Goal: Find specific page/section: Find specific page/section

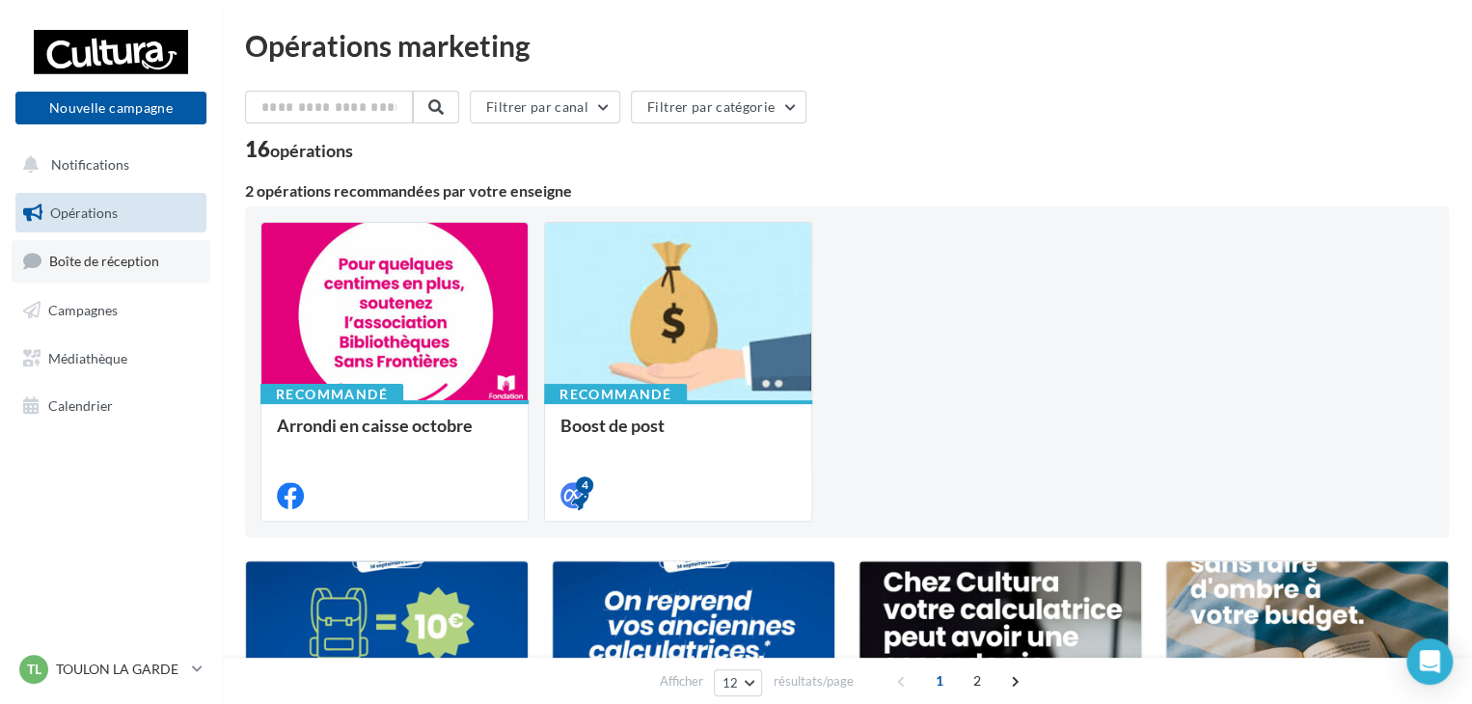
click at [168, 267] on link "Boîte de réception" at bounding box center [111, 260] width 199 height 41
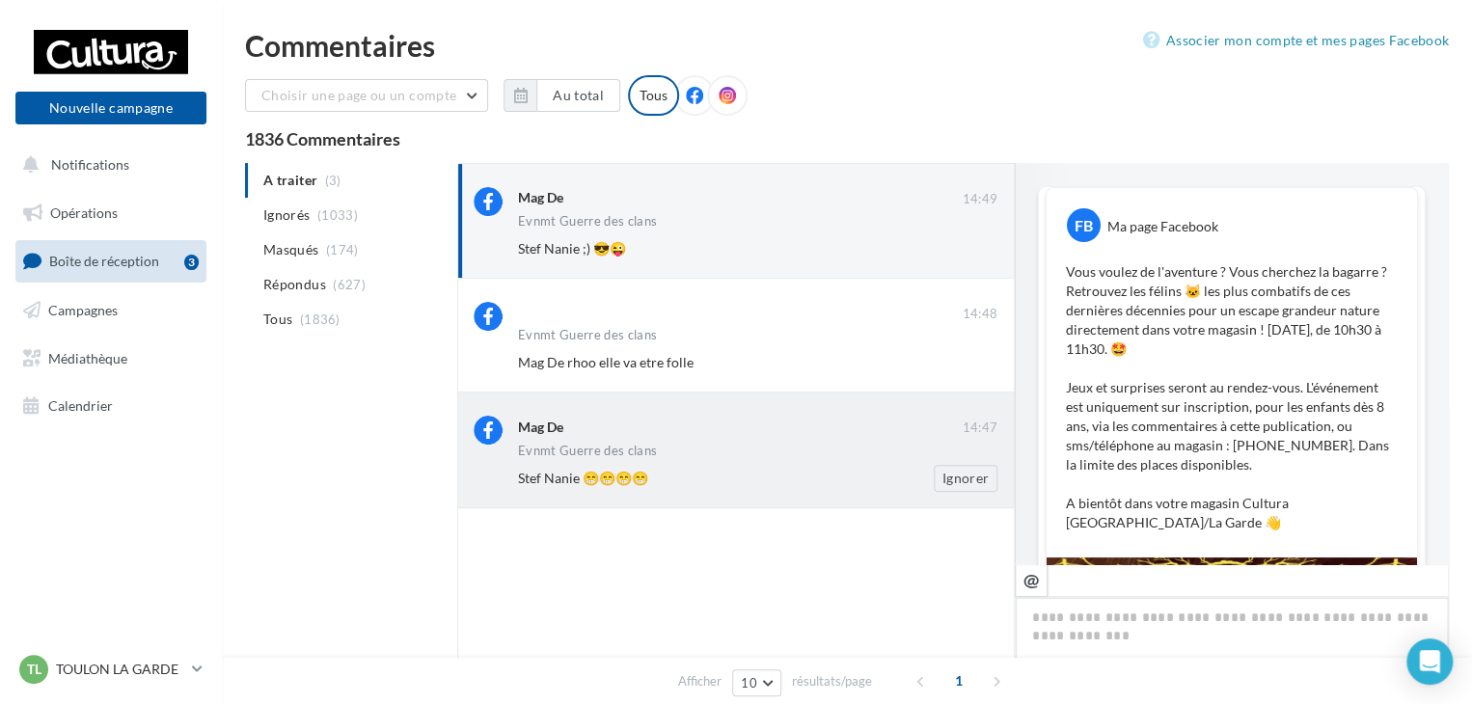
scroll to position [833, 0]
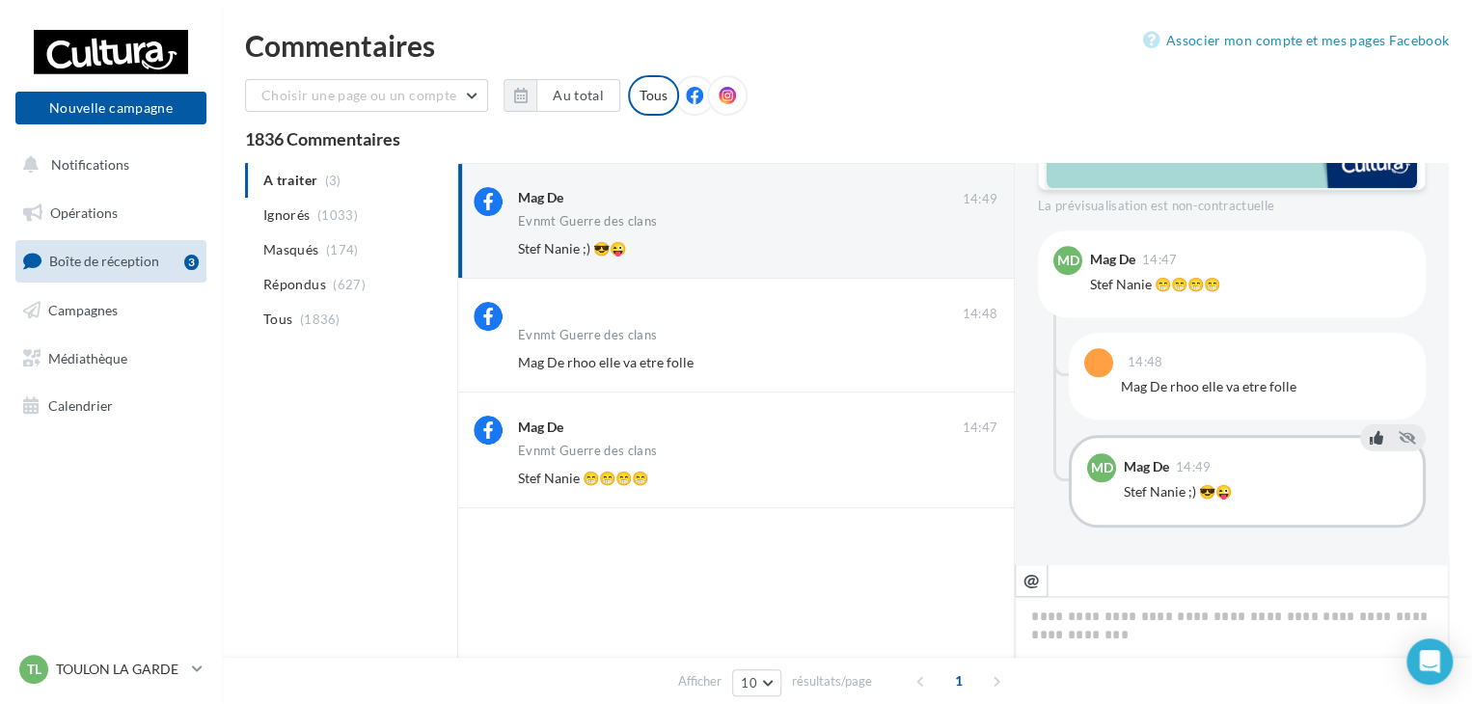
click at [1370, 436] on icon at bounding box center [1377, 437] width 14 height 14
click at [1370, 336] on icon at bounding box center [1377, 335] width 14 height 14
click at [1370, 233] on icon at bounding box center [1377, 233] width 14 height 14
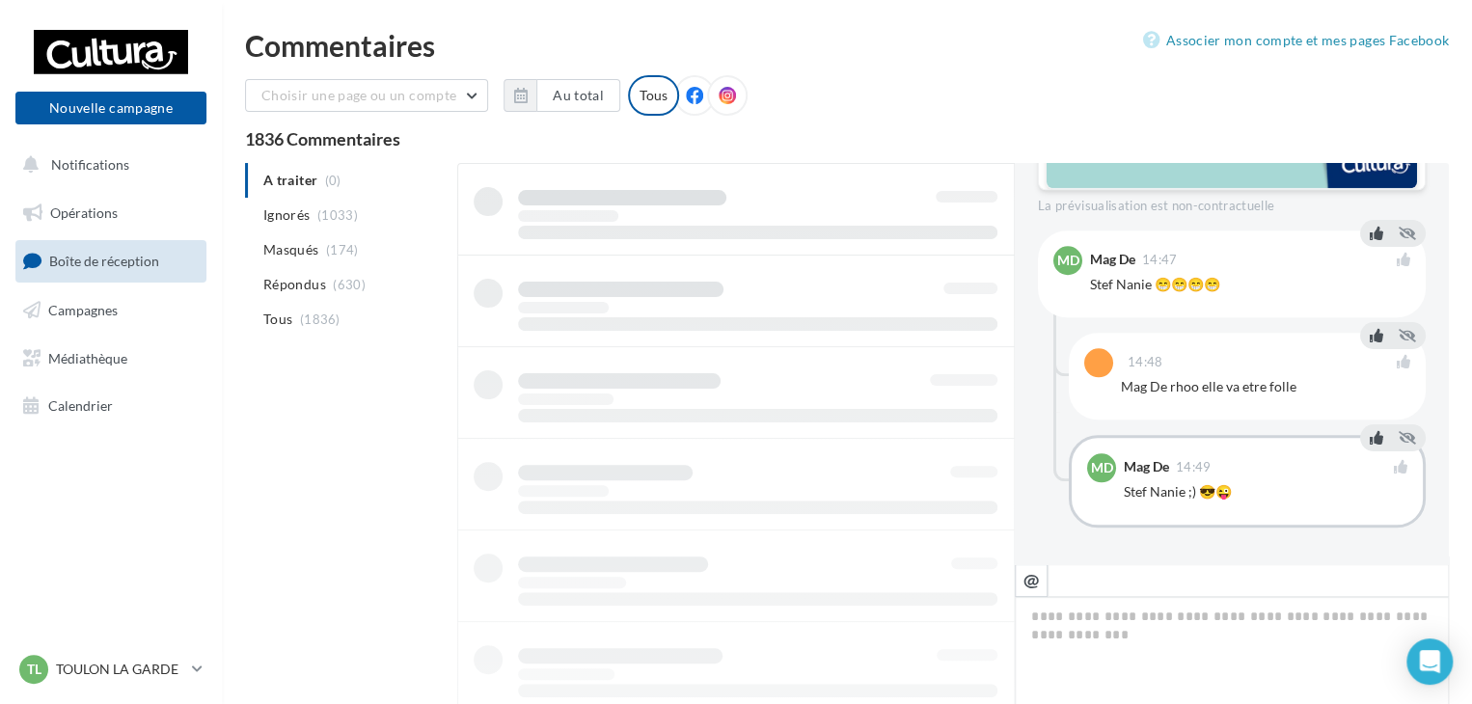
scroll to position [0, 0]
